Goal: Task Accomplishment & Management: Use online tool/utility

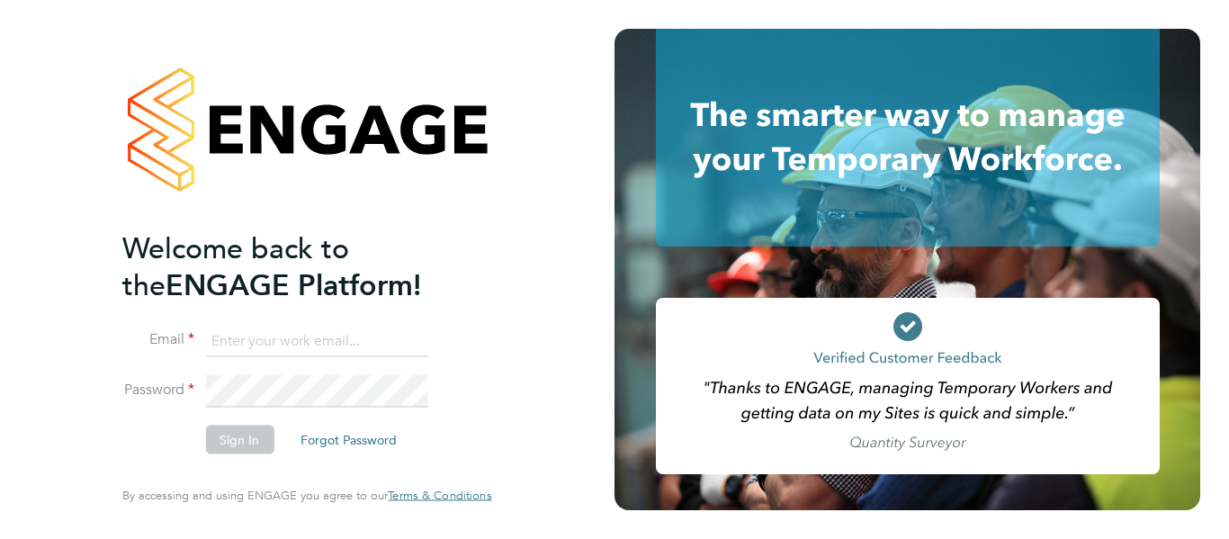
type input "[PERSON_NAME][EMAIL_ADDRESS][PERSON_NAME][DOMAIN_NAME]"
click at [241, 436] on button "Sign In" at bounding box center [239, 440] width 68 height 29
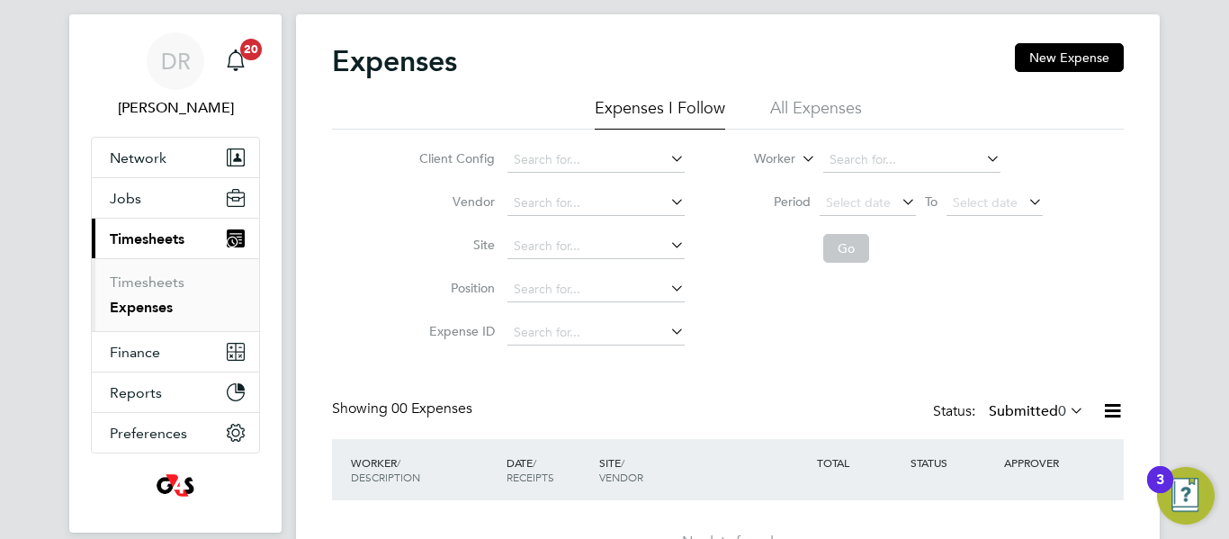
scroll to position [147, 0]
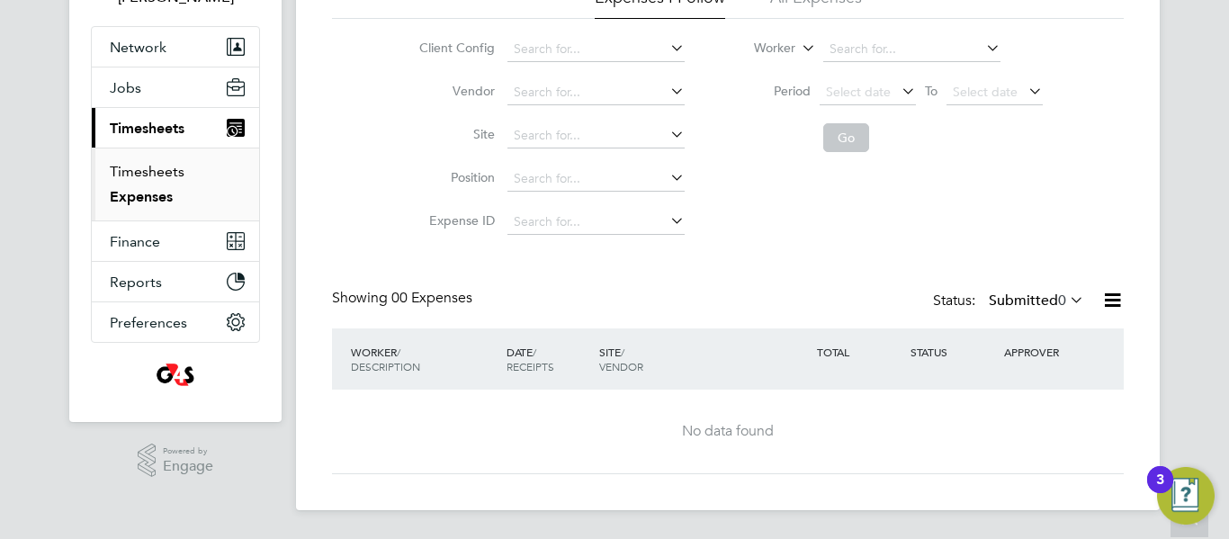
click at [170, 173] on link "Timesheets" at bounding box center [147, 171] width 75 height 17
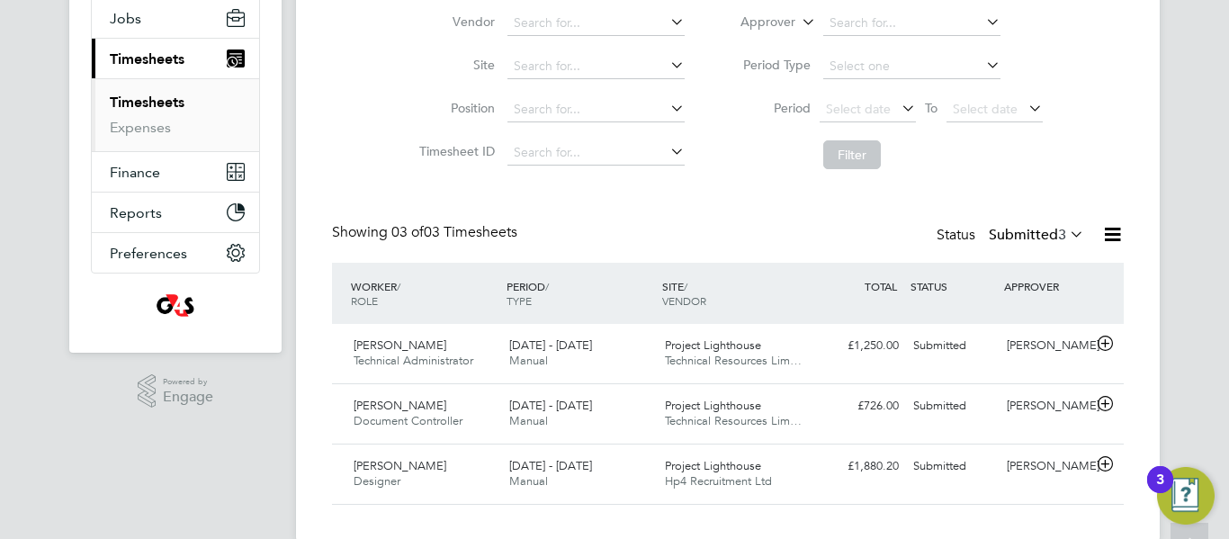
scroll to position [247, 0]
